Goal: Information Seeking & Learning: Learn about a topic

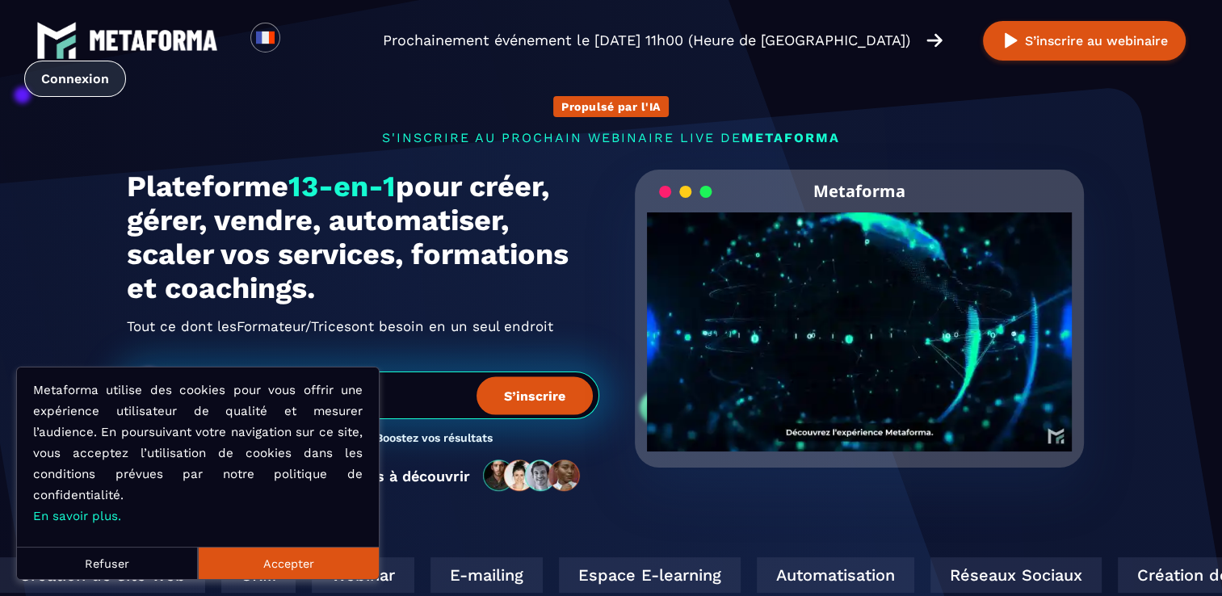
click at [50, 69] on link "Connexion" at bounding box center [75, 79] width 102 height 36
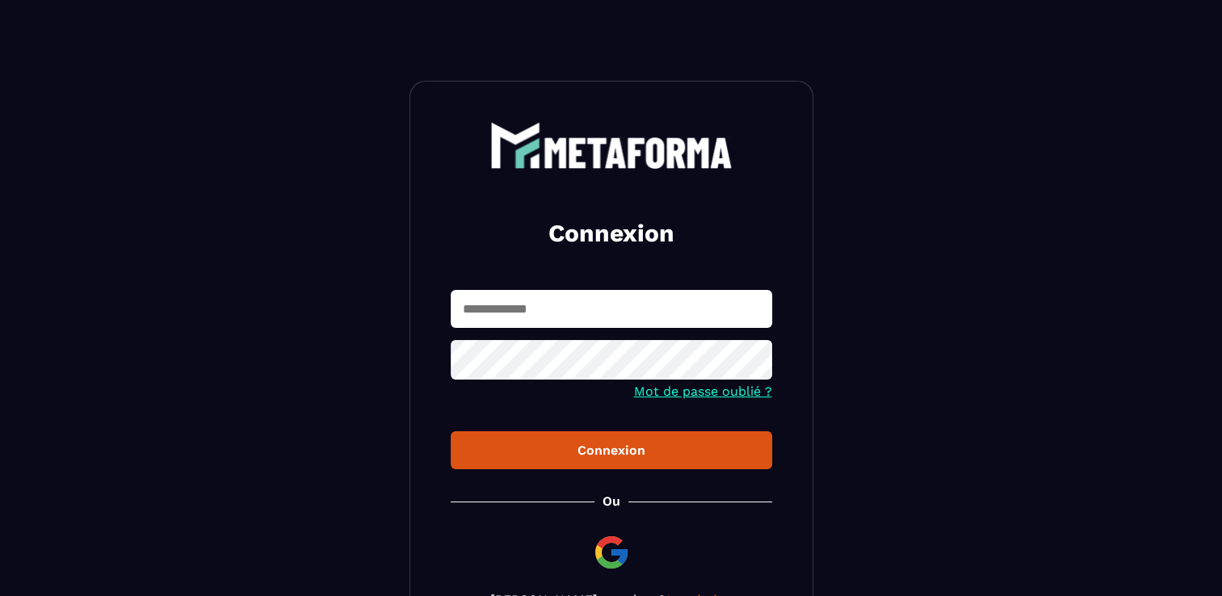
click at [518, 303] on input "text" at bounding box center [611, 309] width 321 height 38
type input "**********"
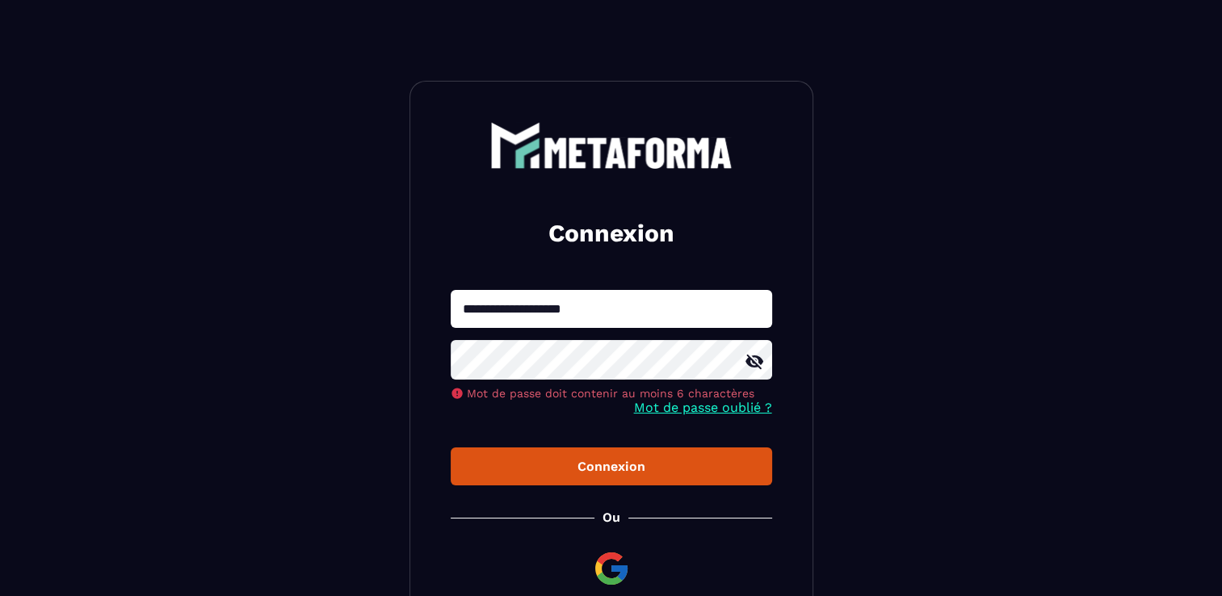
click at [753, 363] on icon at bounding box center [754, 362] width 18 height 15
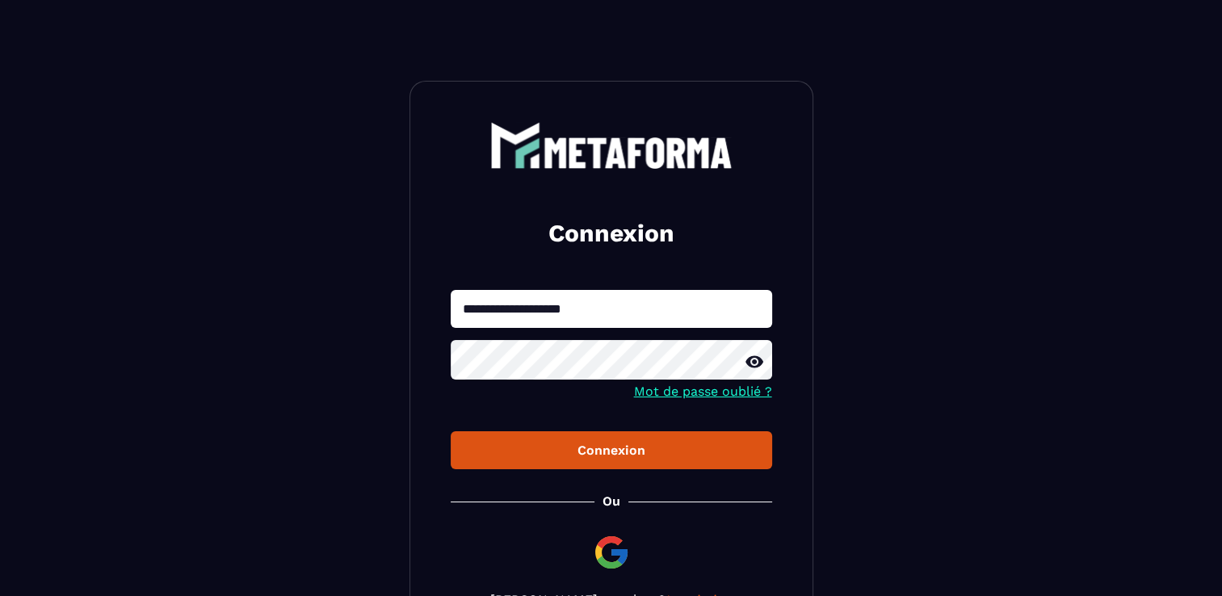
click at [587, 464] on button "Connexion" at bounding box center [611, 450] width 321 height 38
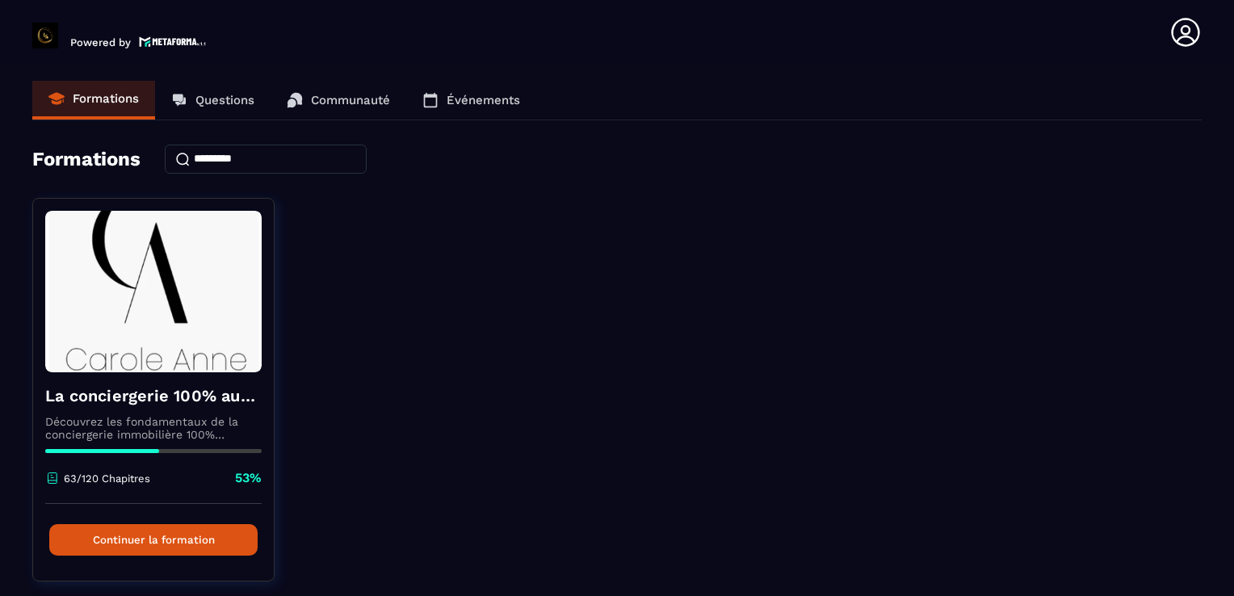
scroll to position [51, 0]
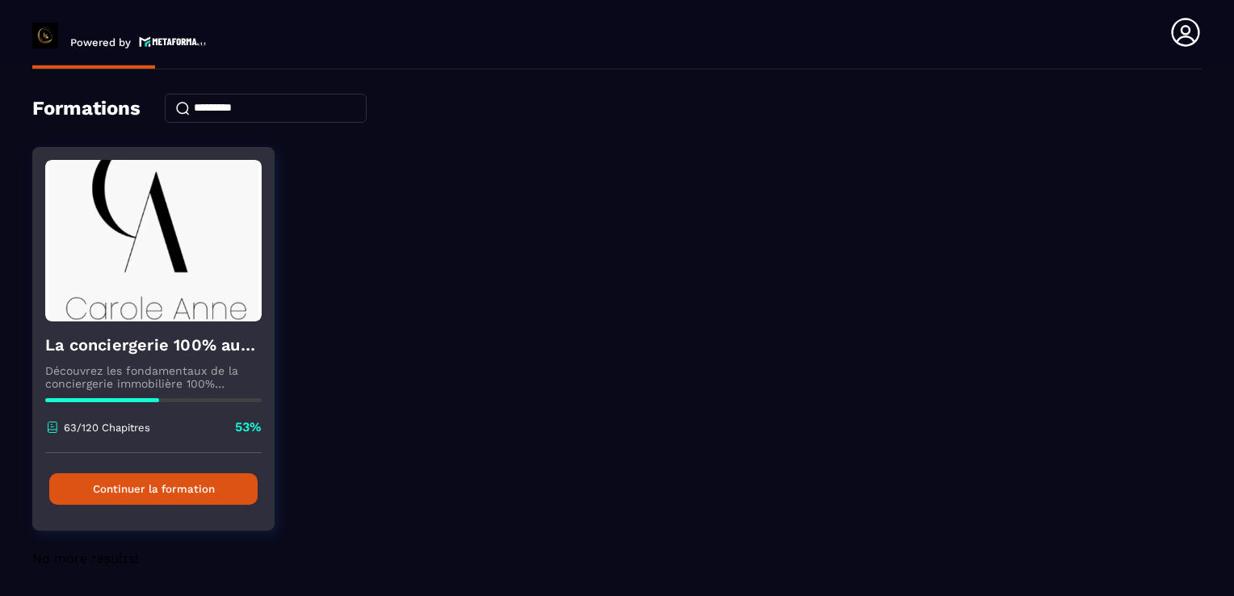
click at [149, 484] on button "Continuer la formation" at bounding box center [153, 488] width 208 height 31
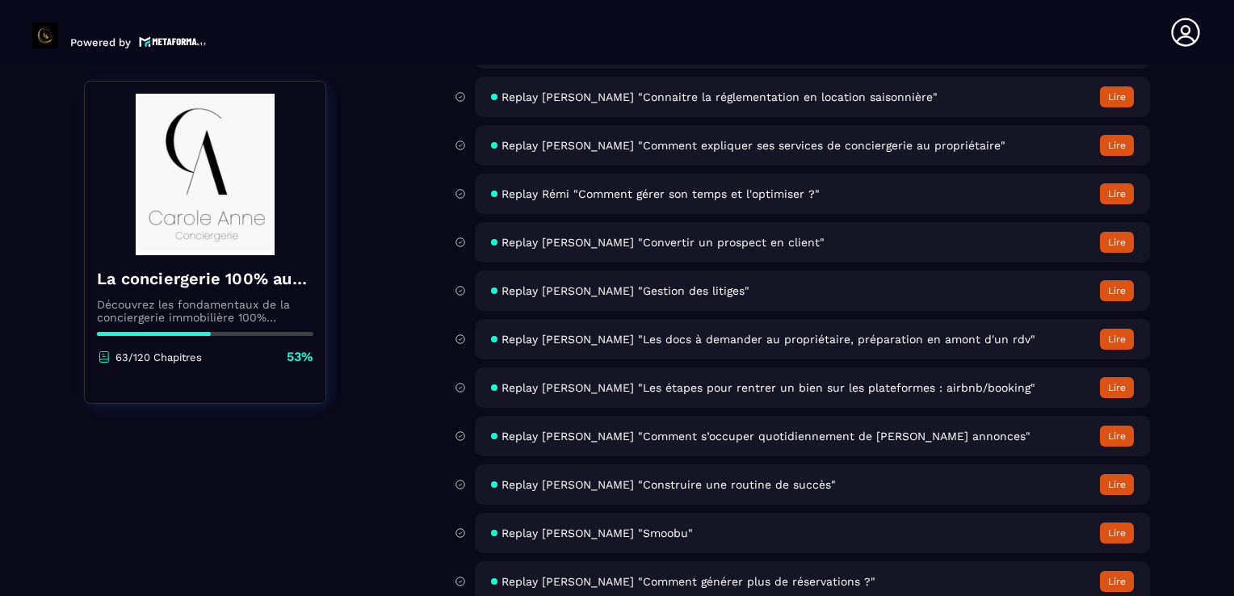
scroll to position [5345, 0]
click at [1116, 157] on button "Lire" at bounding box center [1117, 146] width 34 height 21
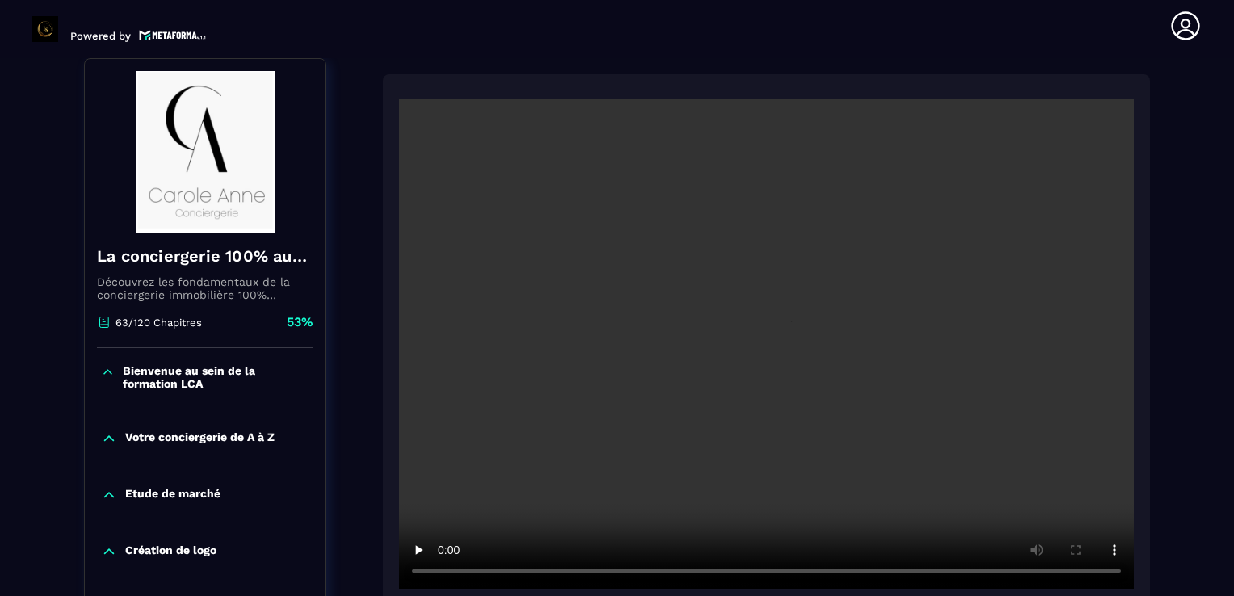
scroll to position [246, 0]
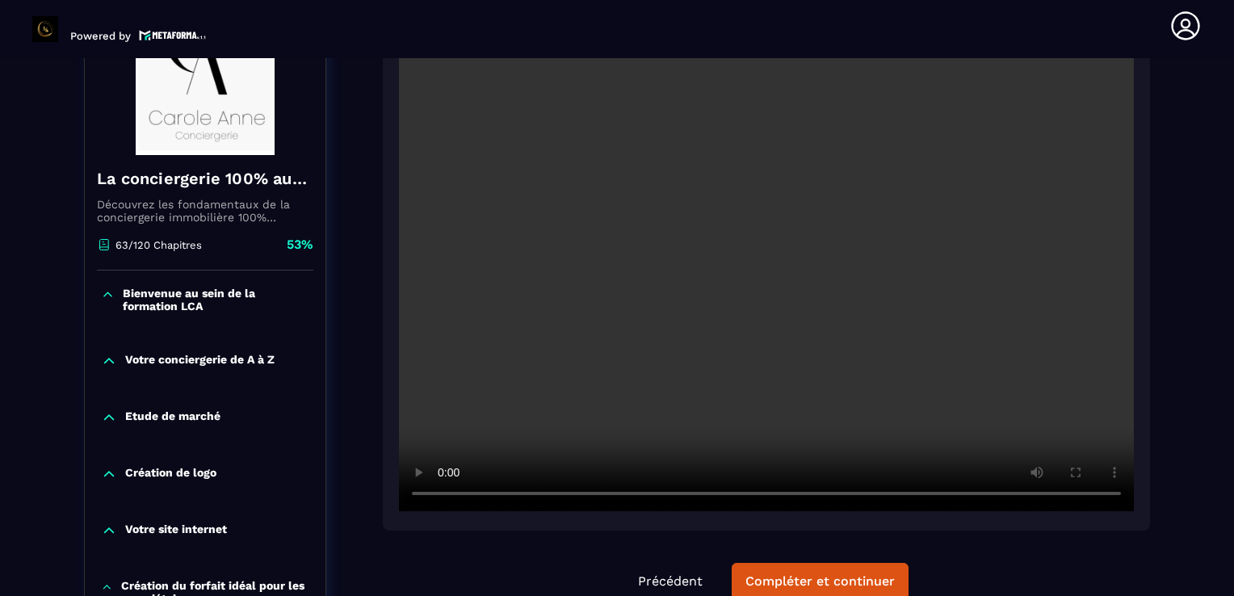
click at [601, 388] on video at bounding box center [766, 266] width 735 height 490
click at [574, 435] on video at bounding box center [766, 266] width 735 height 490
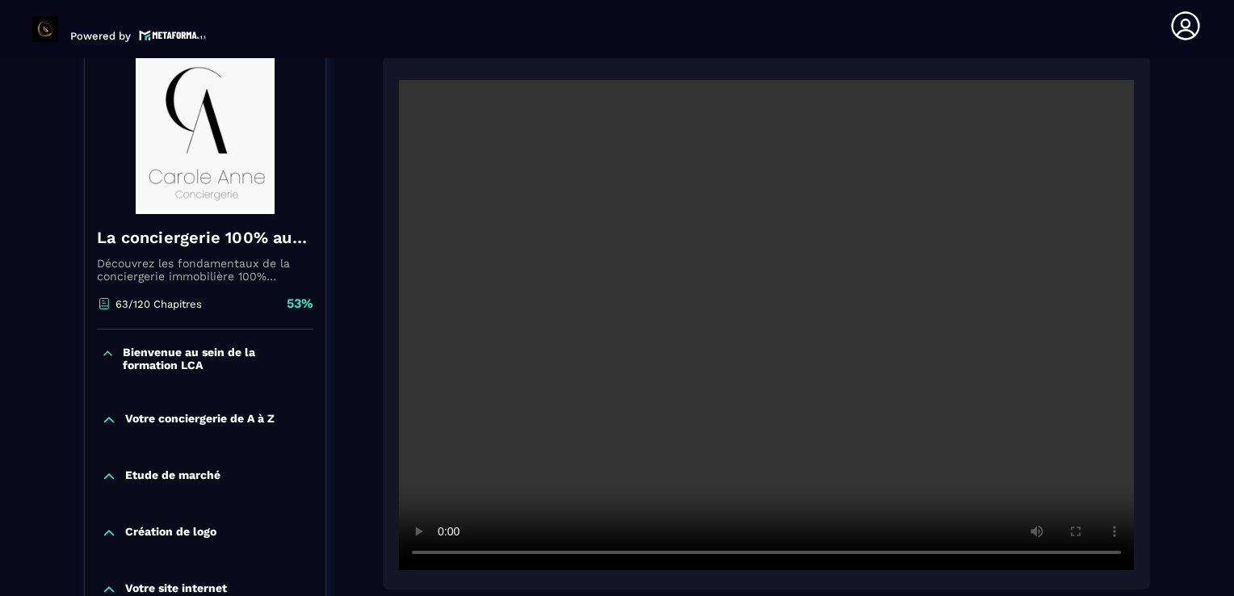
scroll to position [155, 0]
